Goal: Information Seeking & Learning: Learn about a topic

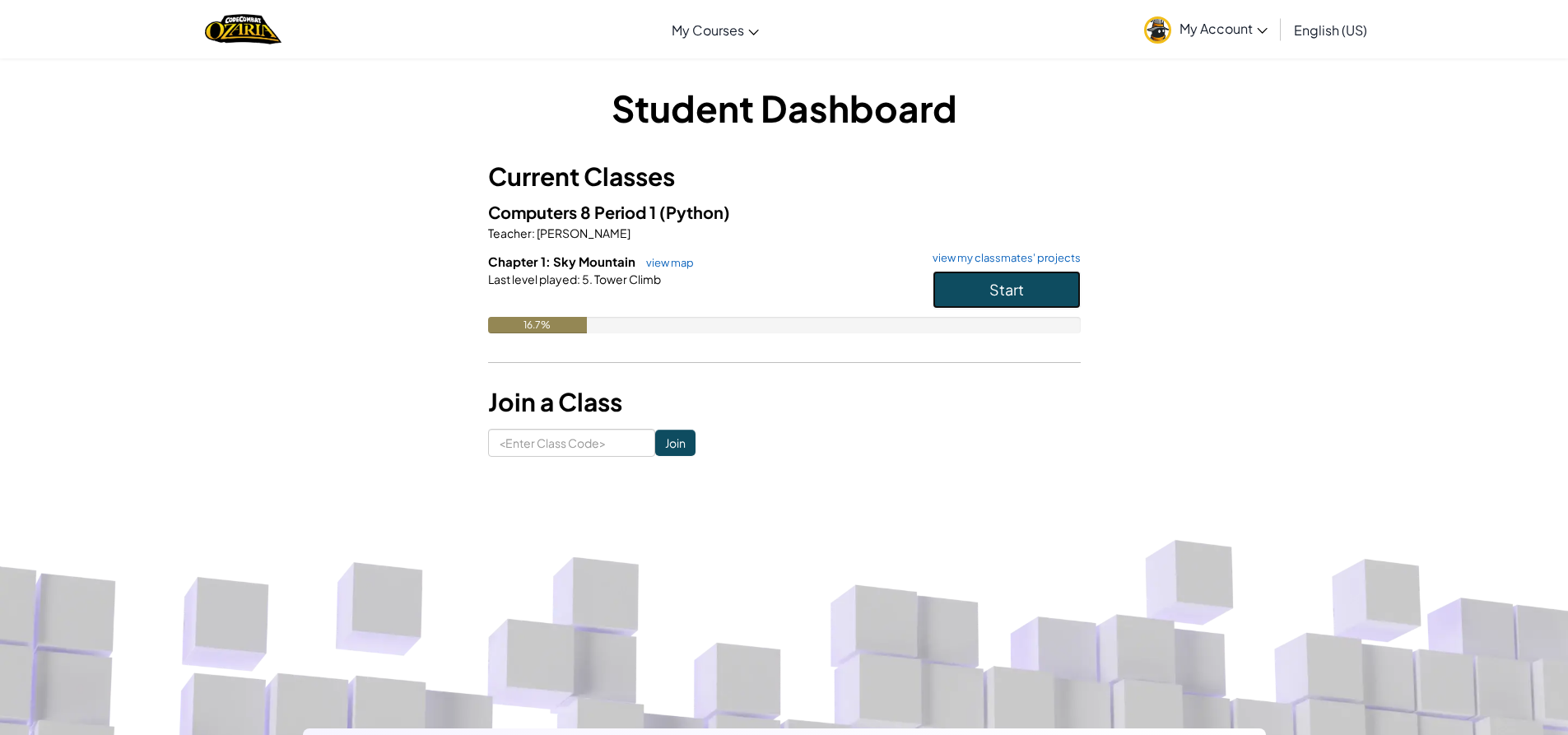
click at [1046, 305] on button "Start" at bounding box center [1007, 289] width 148 height 38
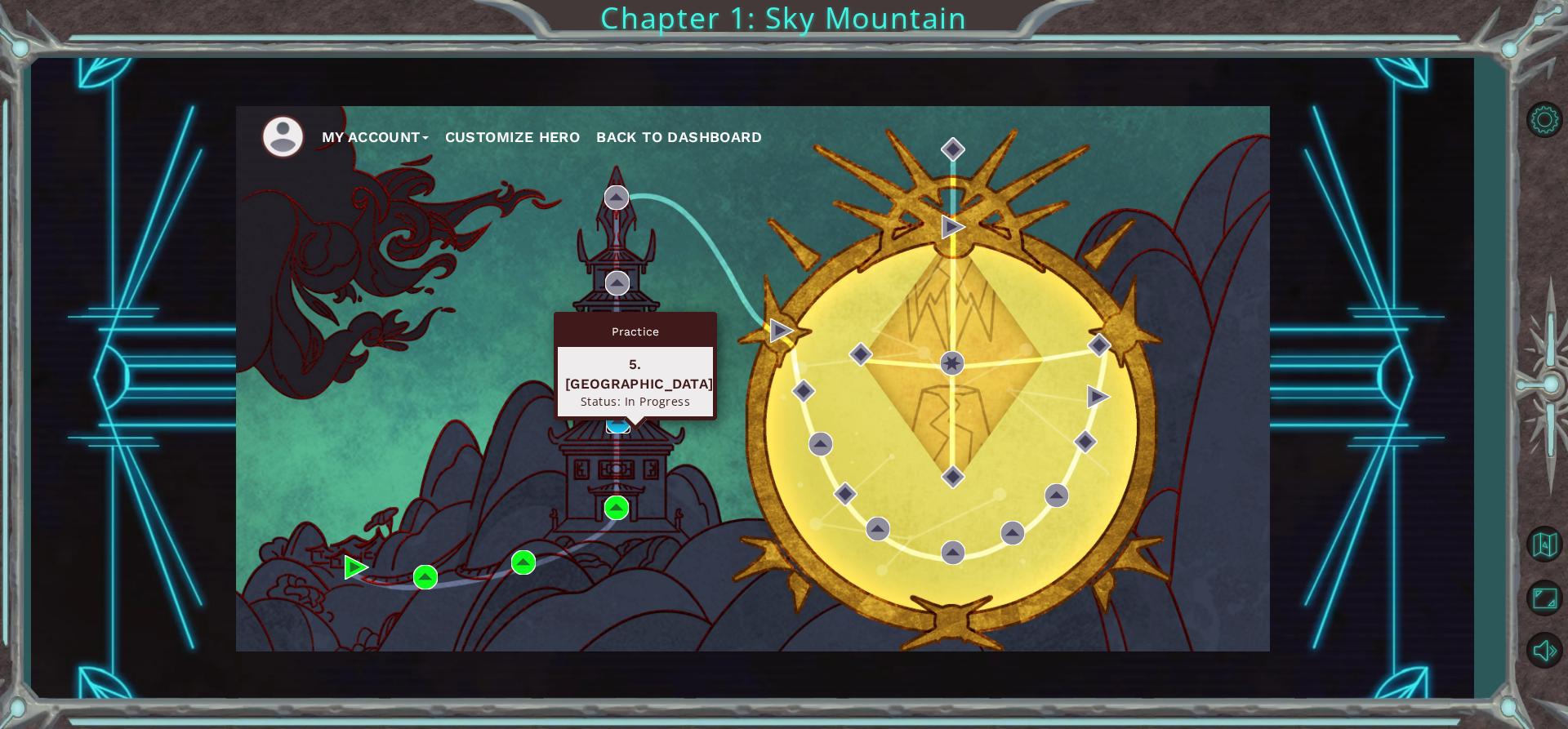
click at [606, 412] on img at bounding box center [618, 421] width 24 height 24
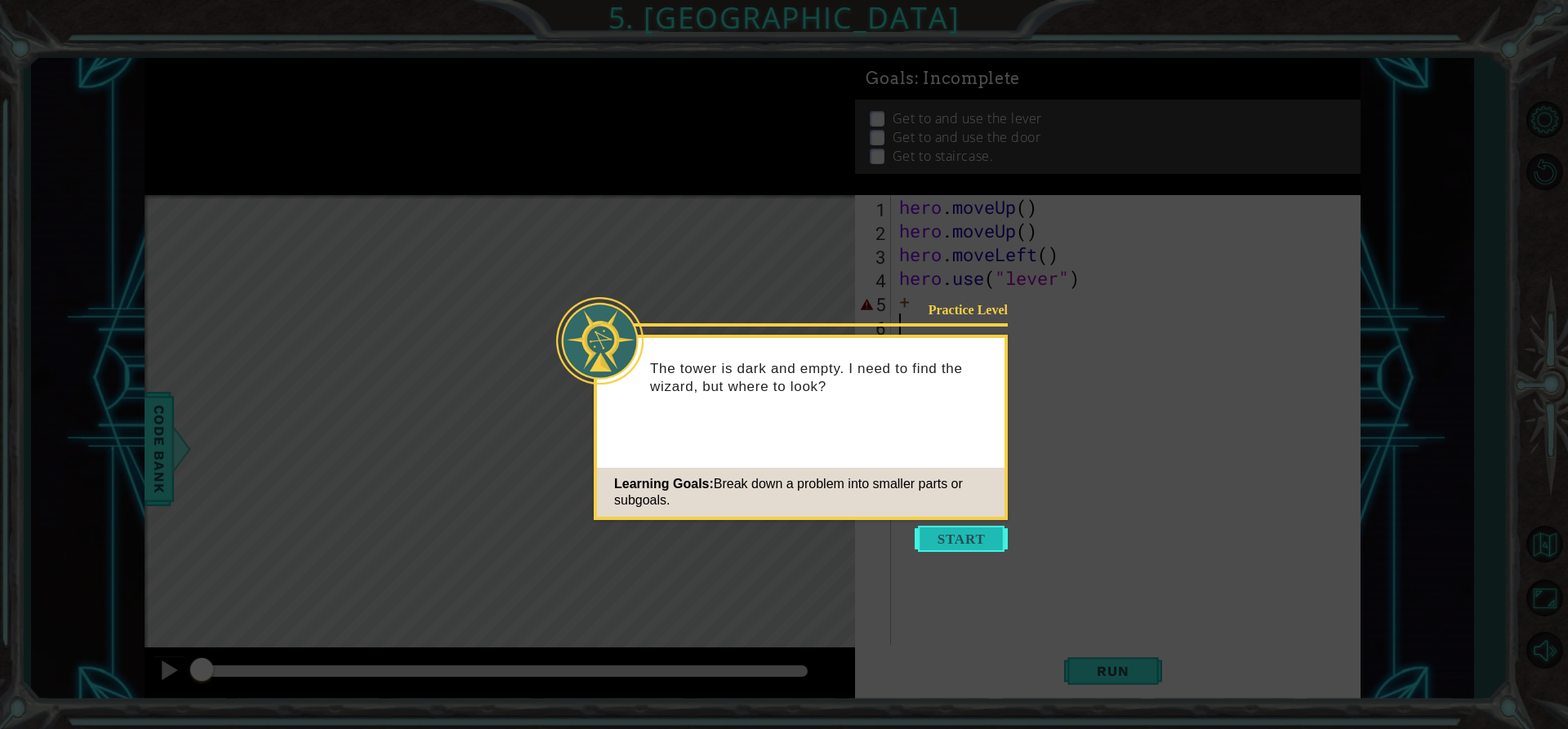
click at [1004, 528] on button "Start" at bounding box center [961, 538] width 93 height 26
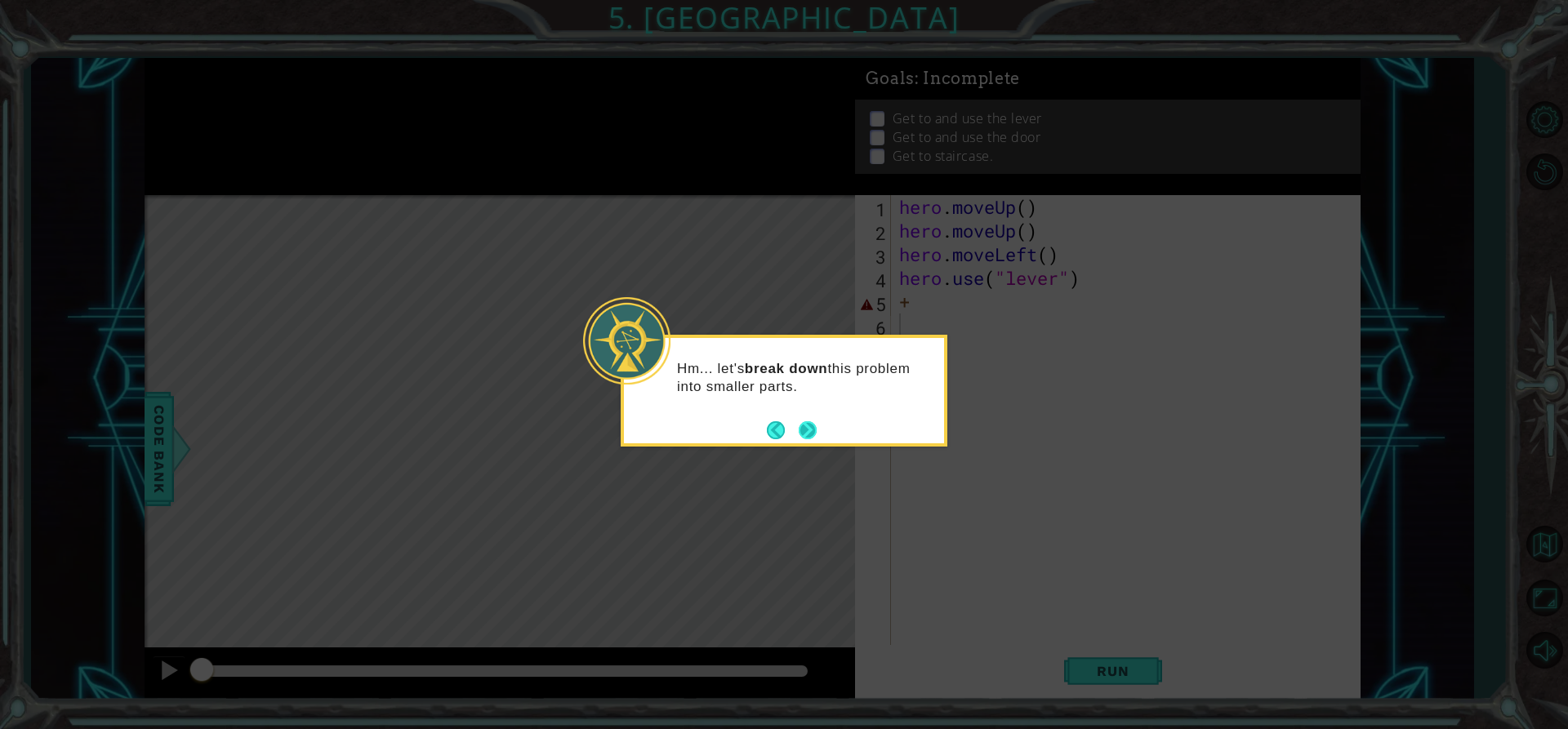
click at [814, 433] on button "Next" at bounding box center [807, 430] width 18 height 18
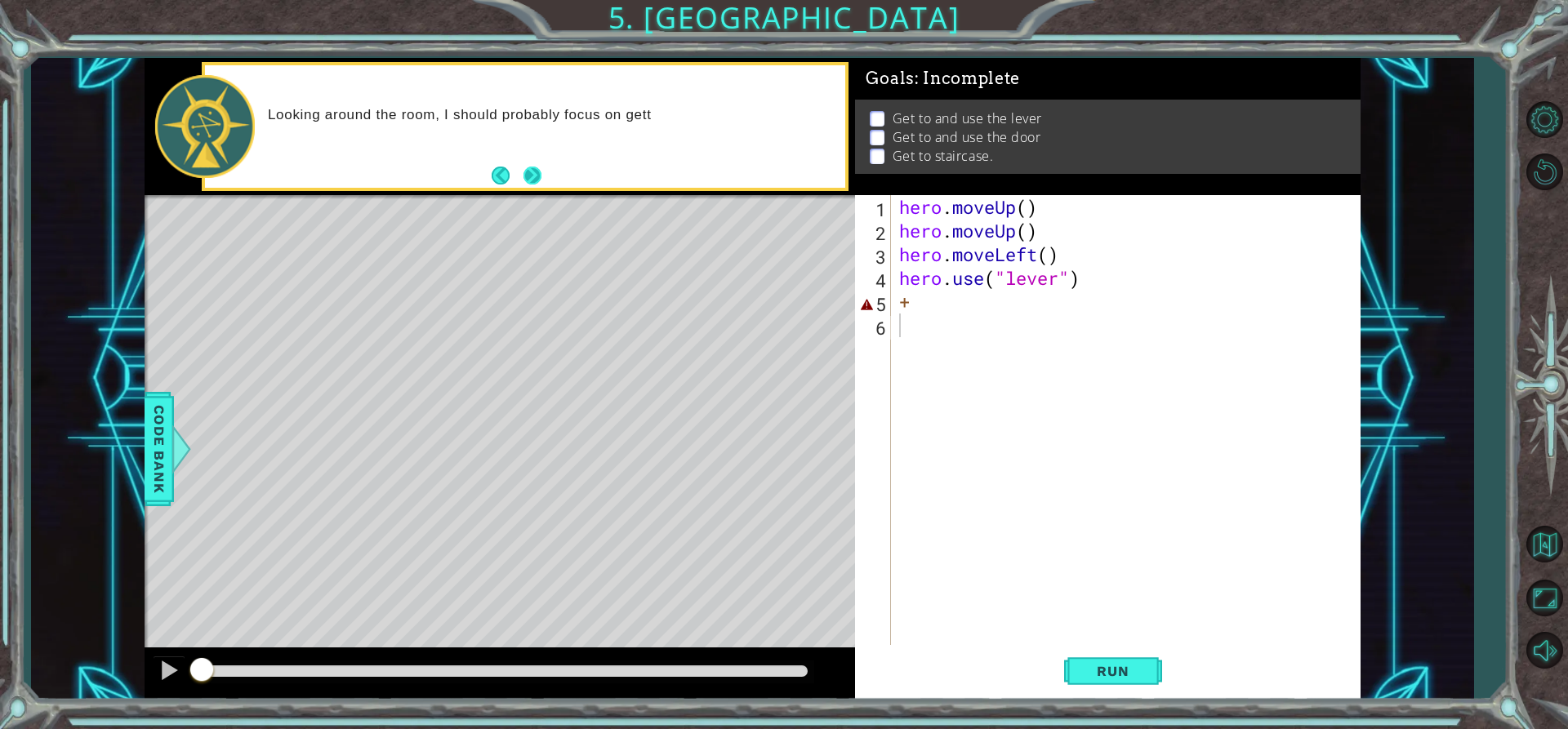
click at [542, 181] on div "Looking around the room, I should probably focus on gett" at bounding box center [525, 125] width 641 height 121
click at [542, 181] on div "Looking around the room, I should probably focus on getting to" at bounding box center [525, 125] width 641 height 121
click at [541, 180] on button "Next" at bounding box center [532, 175] width 18 height 18
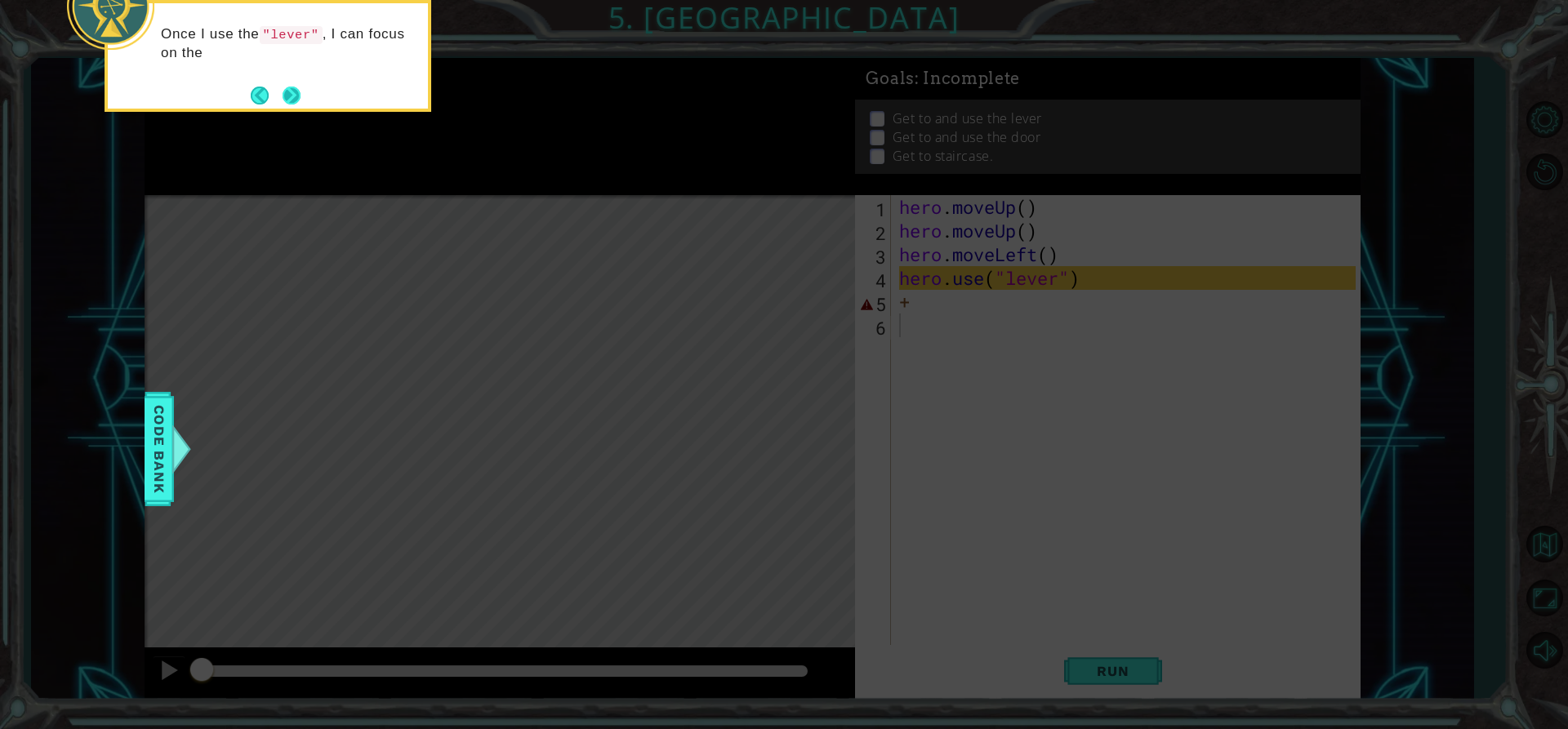
click at [294, 105] on button "Next" at bounding box center [291, 95] width 18 height 18
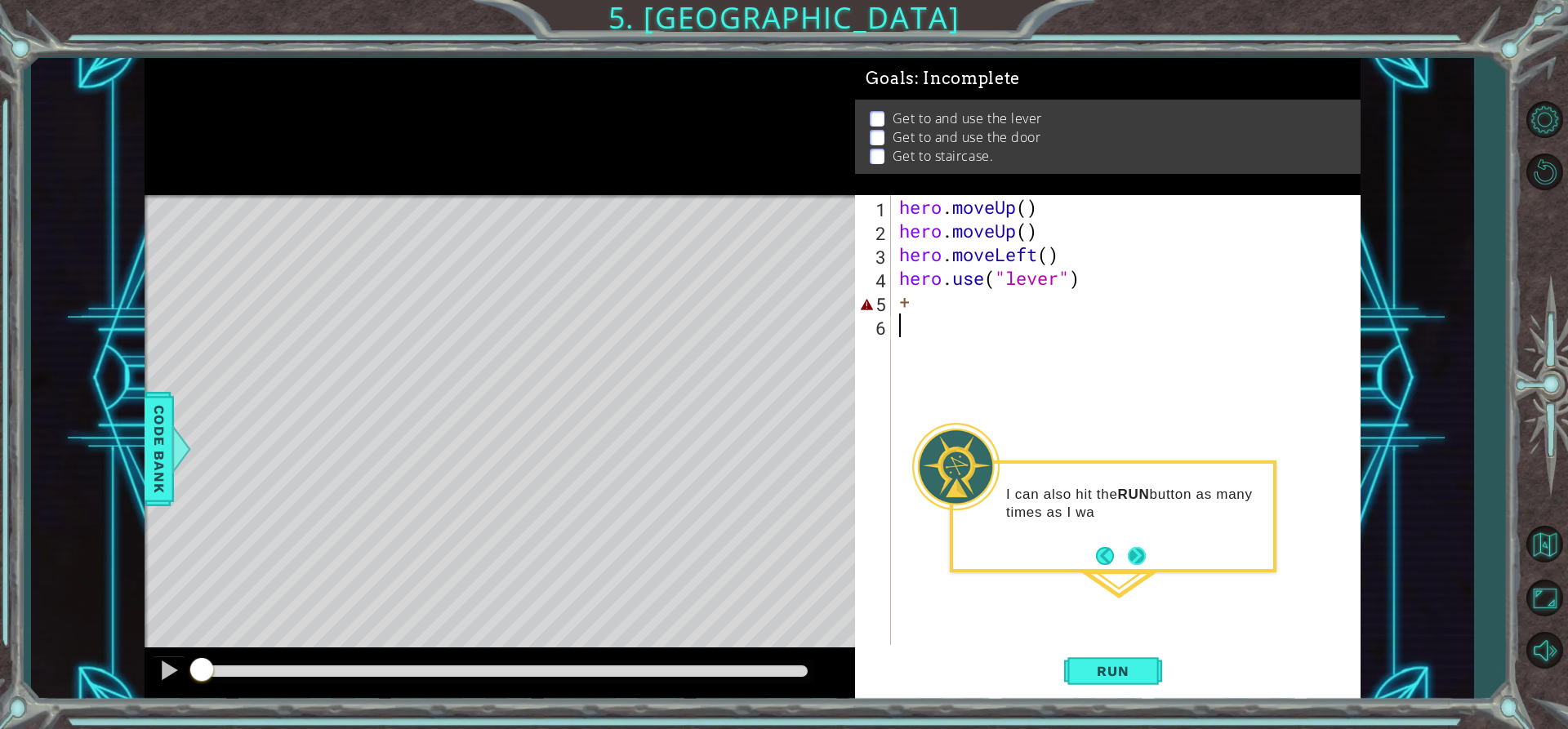
click at [1136, 557] on button "Next" at bounding box center [1136, 555] width 18 height 18
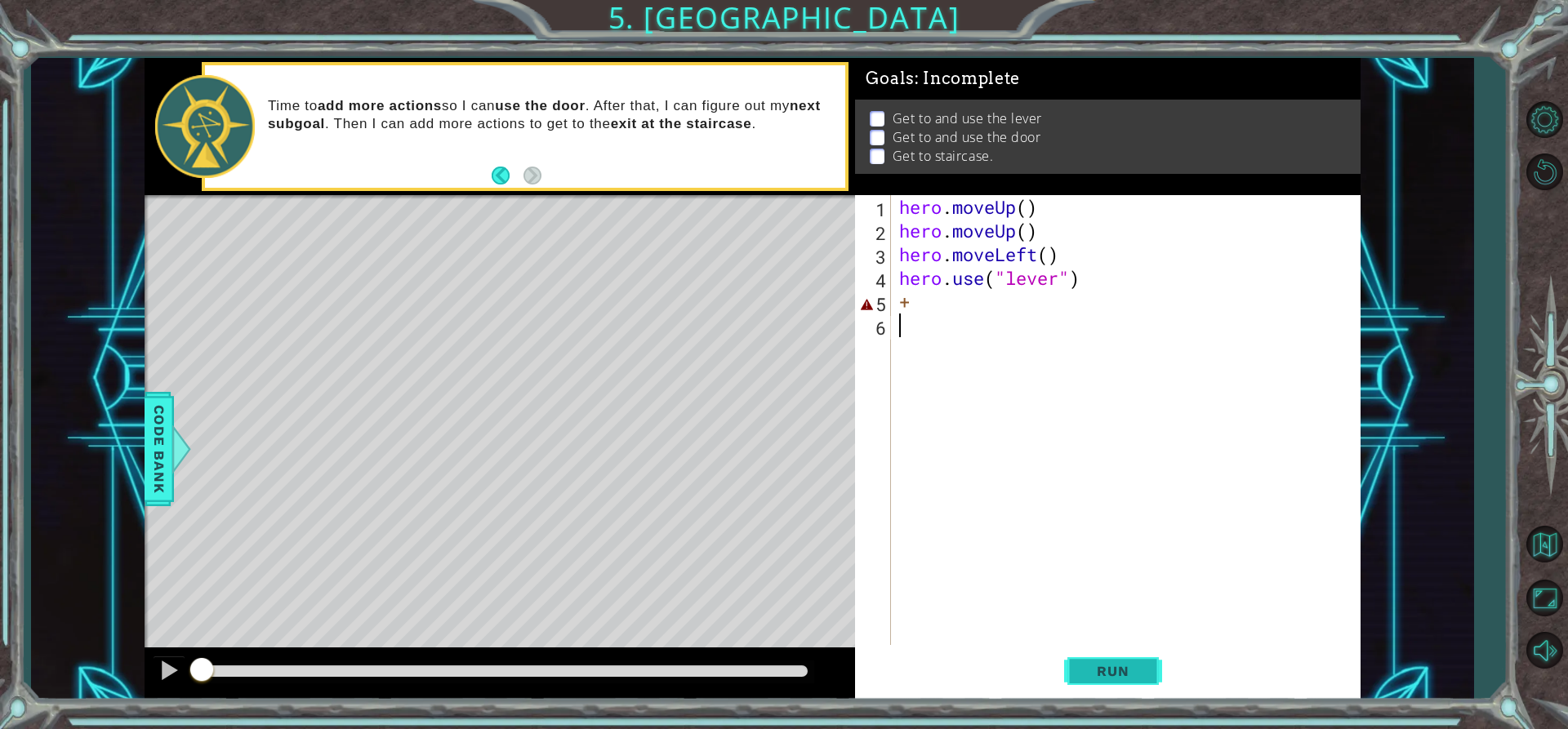
click at [1104, 675] on span "Run" at bounding box center [1112, 671] width 64 height 17
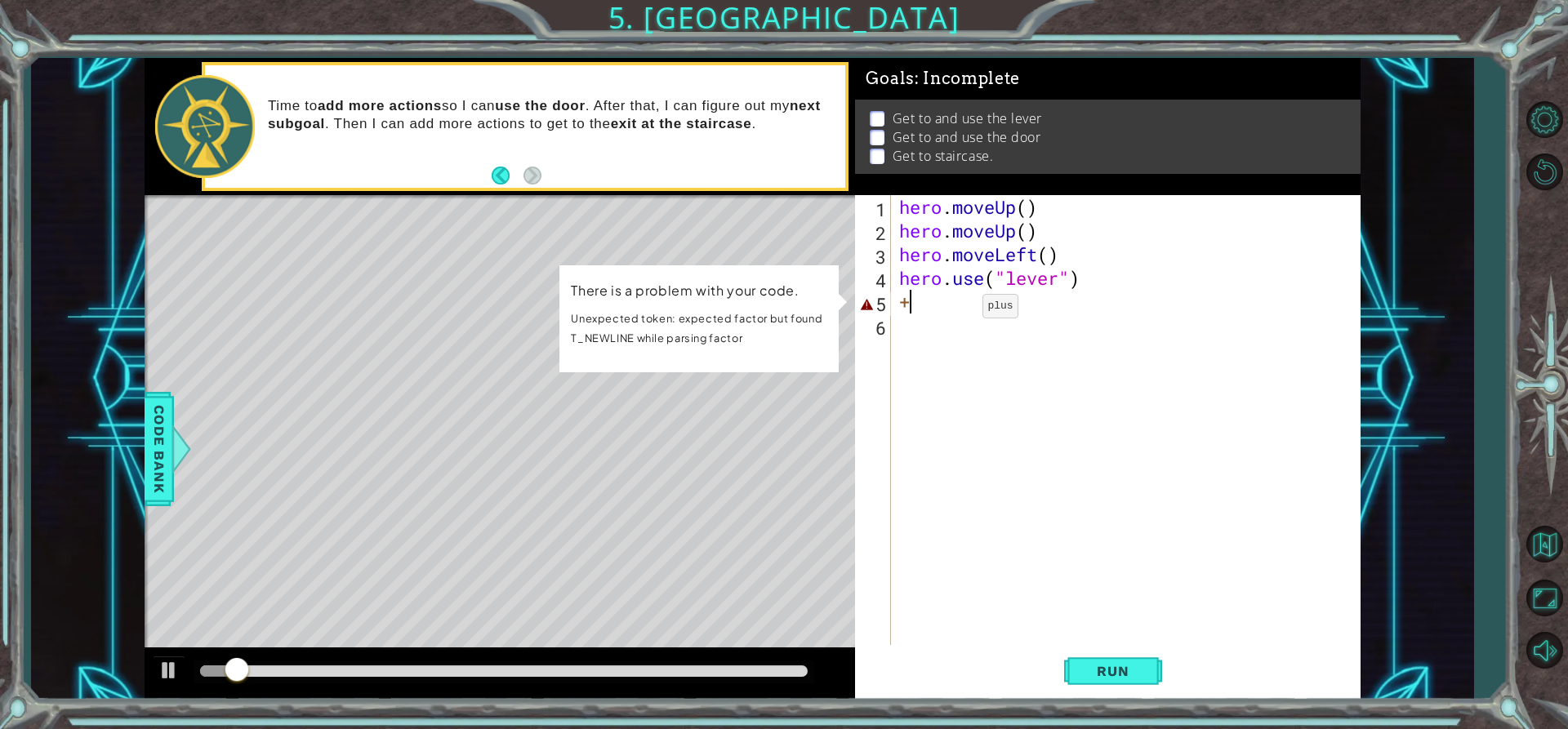
click at [958, 310] on div "hero . moveUp ( ) hero . moveUp ( ) hero . moveLeft ( ) hero . use ( "lever" ) +" at bounding box center [1129, 443] width 467 height 497
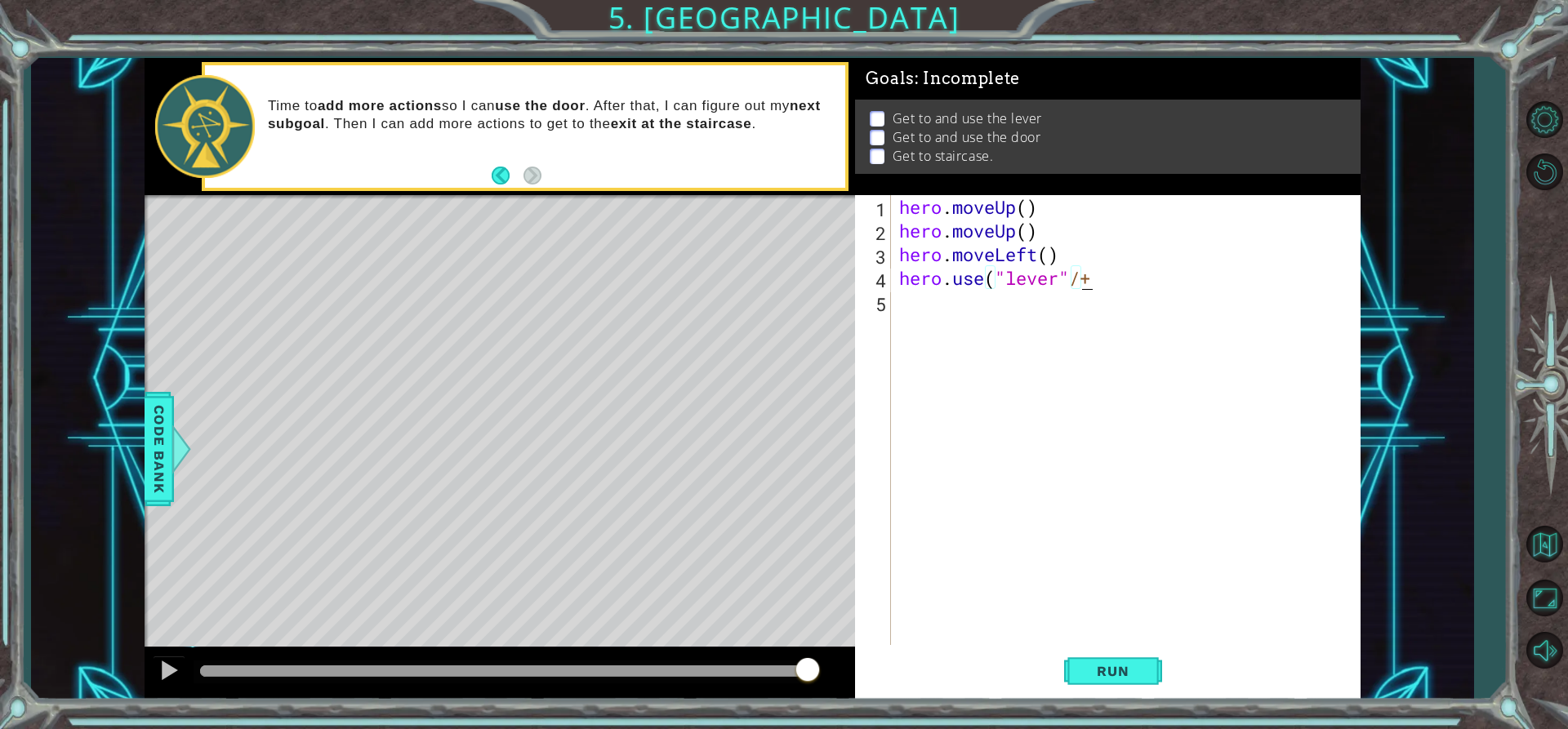
scroll to position [0, 8]
type textarea "hero.use("lever"/)+"
drag, startPoint x: 809, startPoint y: 398, endPoint x: 982, endPoint y: 767, distance: 407.5
click at [580, 130] on p "Time to add more actions so I can use the door . After that, I can figure out m…" at bounding box center [550, 115] width 566 height 36
drag, startPoint x: 1325, startPoint y: 393, endPoint x: 1337, endPoint y: 417, distance: 26.8
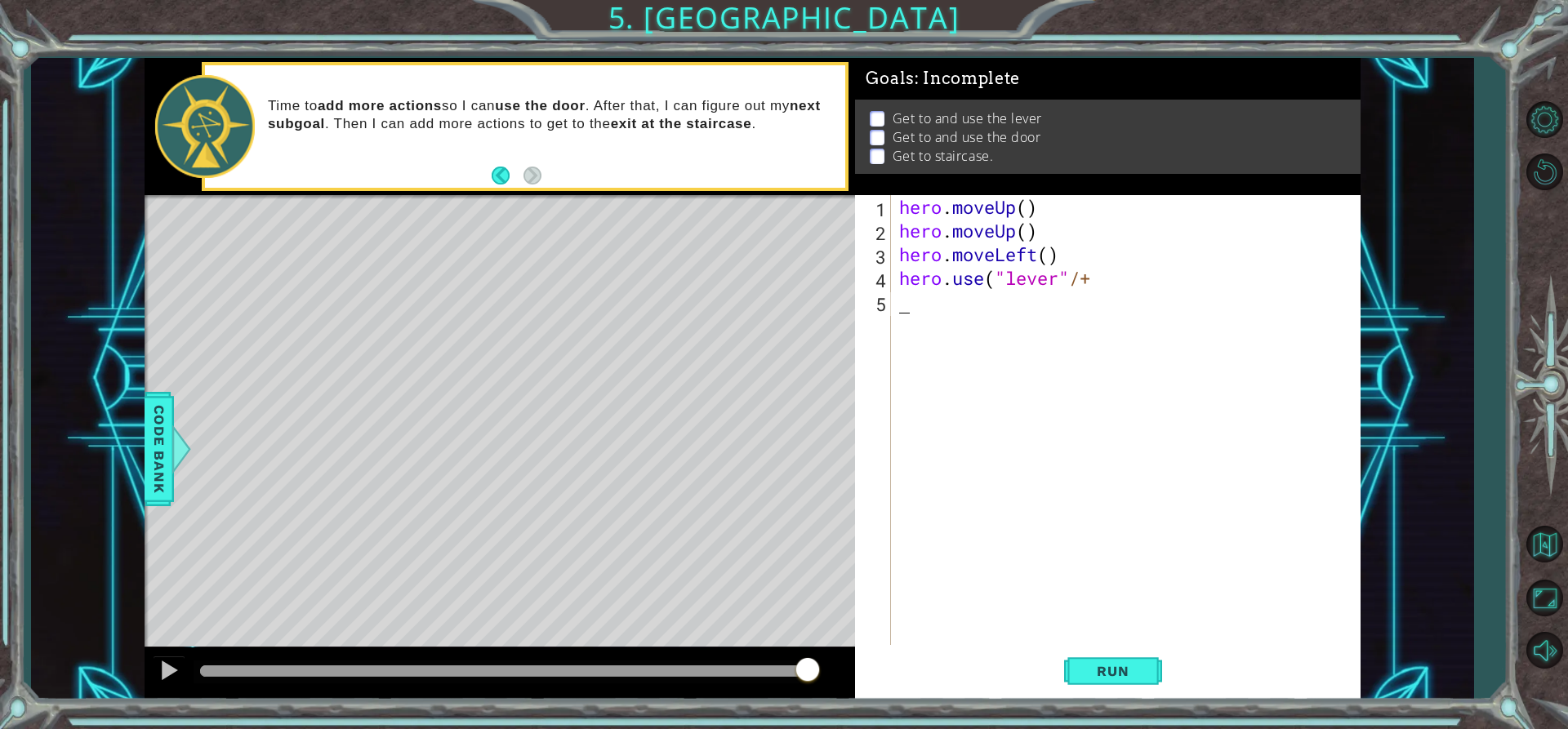
click at [1332, 411] on div "hero . moveUp ( ) hero . moveUp ( ) hero . moveLeft ( ) hero . use ( "lever" /+" at bounding box center [1129, 443] width 467 height 497
click at [1350, 433] on div "hero . moveUp ( ) hero . moveUp ( ) hero . moveLeft ( ) hero . use ( "lever" /+" at bounding box center [1129, 443] width 467 height 497
drag, startPoint x: 1350, startPoint y: 433, endPoint x: 1280, endPoint y: 363, distance: 99.0
click at [1284, 364] on div "hero . moveUp ( ) hero . moveUp ( ) hero . moveLeft ( ) hero . use ( "lever" /+" at bounding box center [1129, 443] width 467 height 497
